Goal: Use online tool/utility: Utilize a website feature to perform a specific function

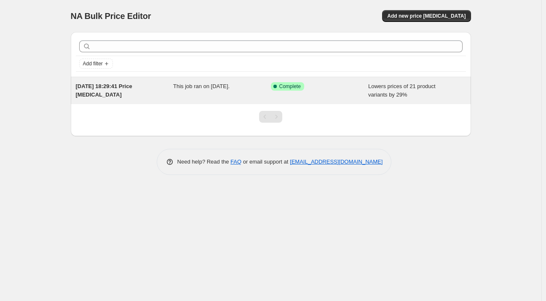
click at [337, 94] on div "Success Complete Complete" at bounding box center [320, 90] width 98 height 17
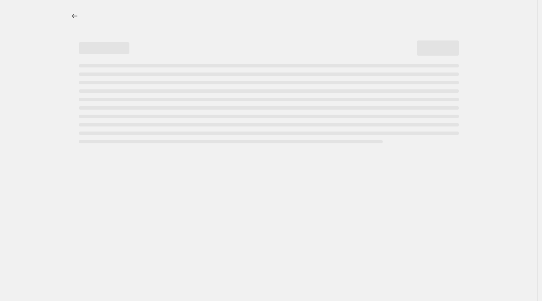
select select "percentage"
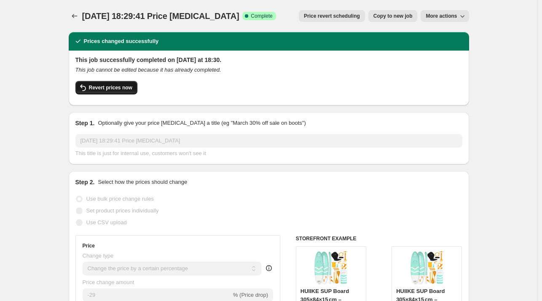
click at [106, 88] on span "Revert prices now" at bounding box center [110, 87] width 43 height 7
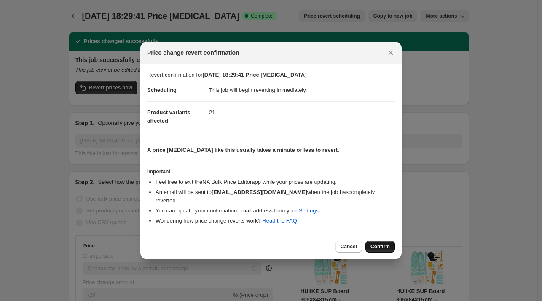
click at [369, 241] on button "Confirm" at bounding box center [379, 247] width 29 height 12
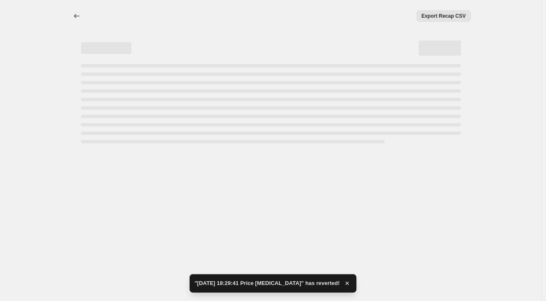
select select "percentage"
